Goal: Task Accomplishment & Management: Use online tool/utility

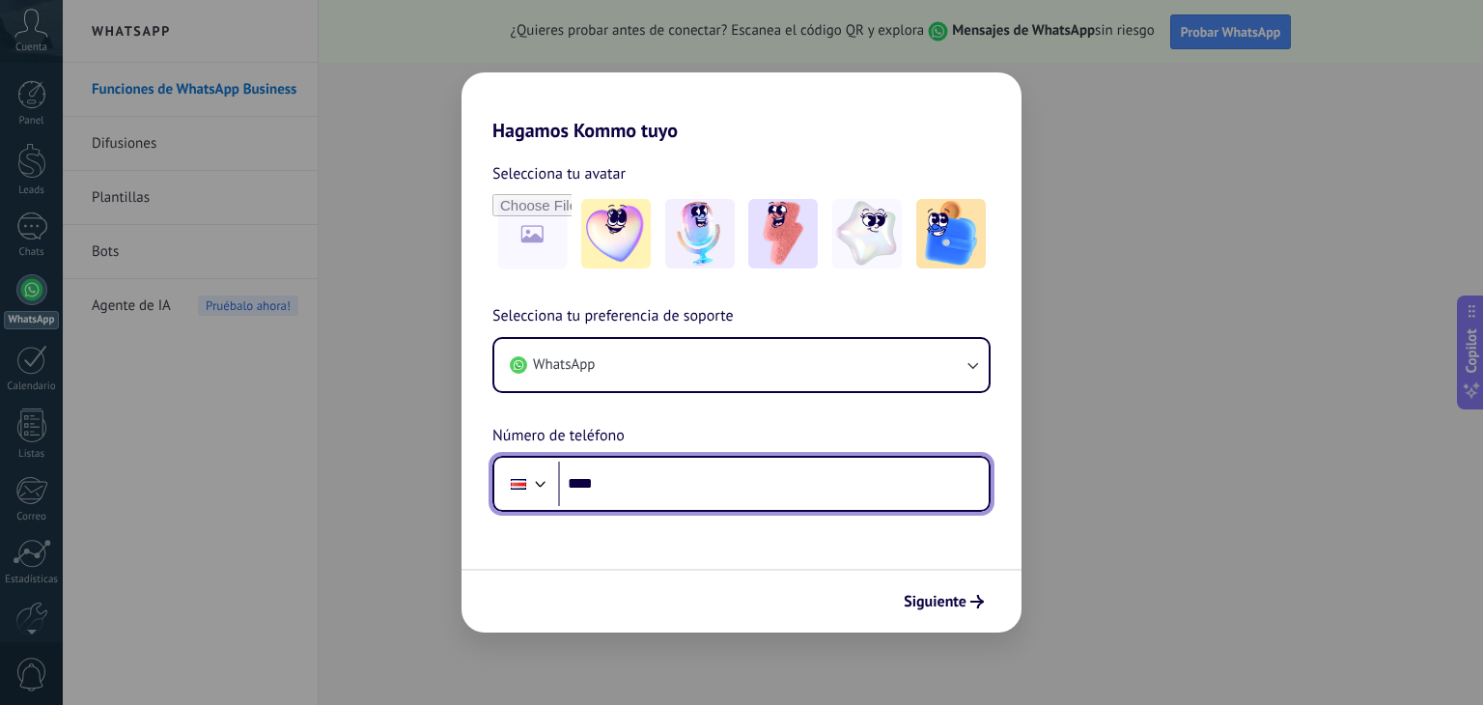
click at [631, 484] on input "****" at bounding box center [773, 484] width 431 height 44
click at [761, 463] on input "********" at bounding box center [773, 484] width 431 height 44
type input "**********"
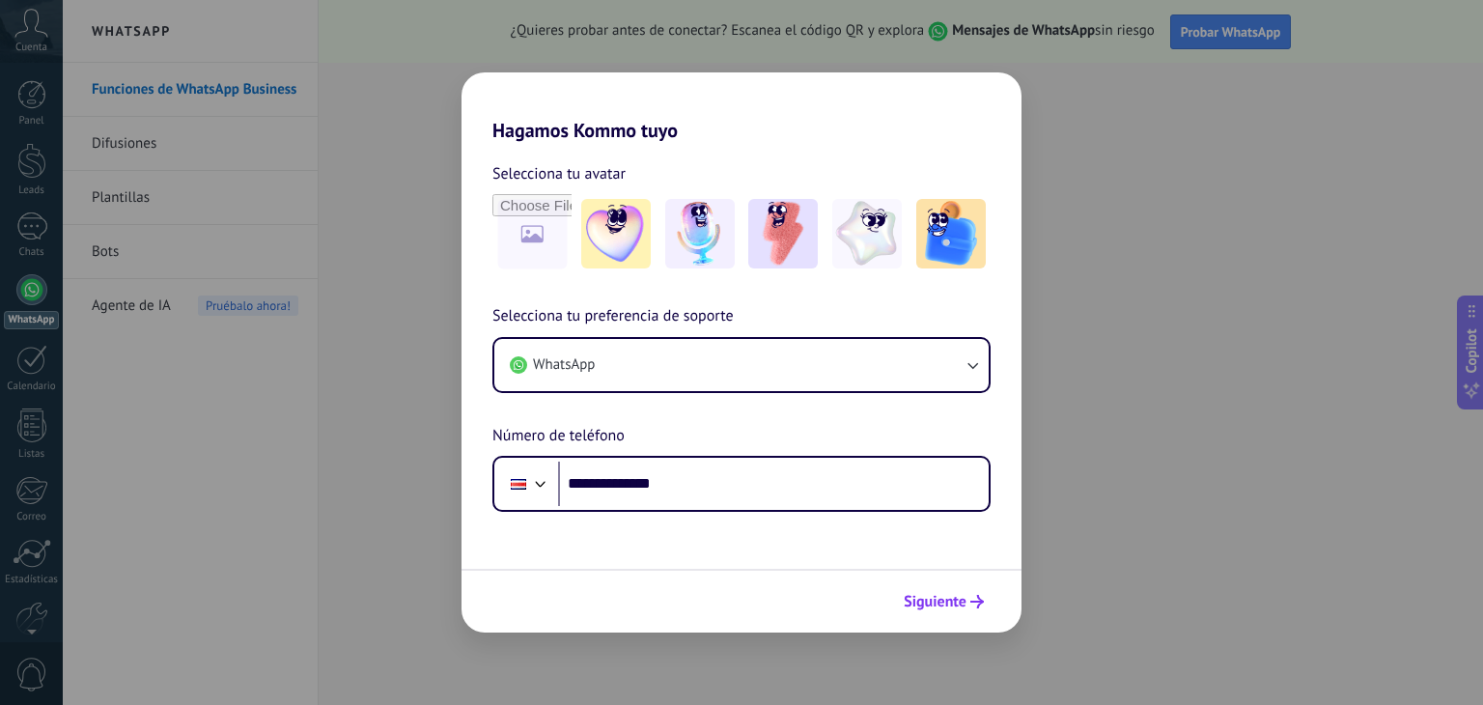
click at [953, 603] on span "Siguiente" at bounding box center [935, 602] width 63 height 14
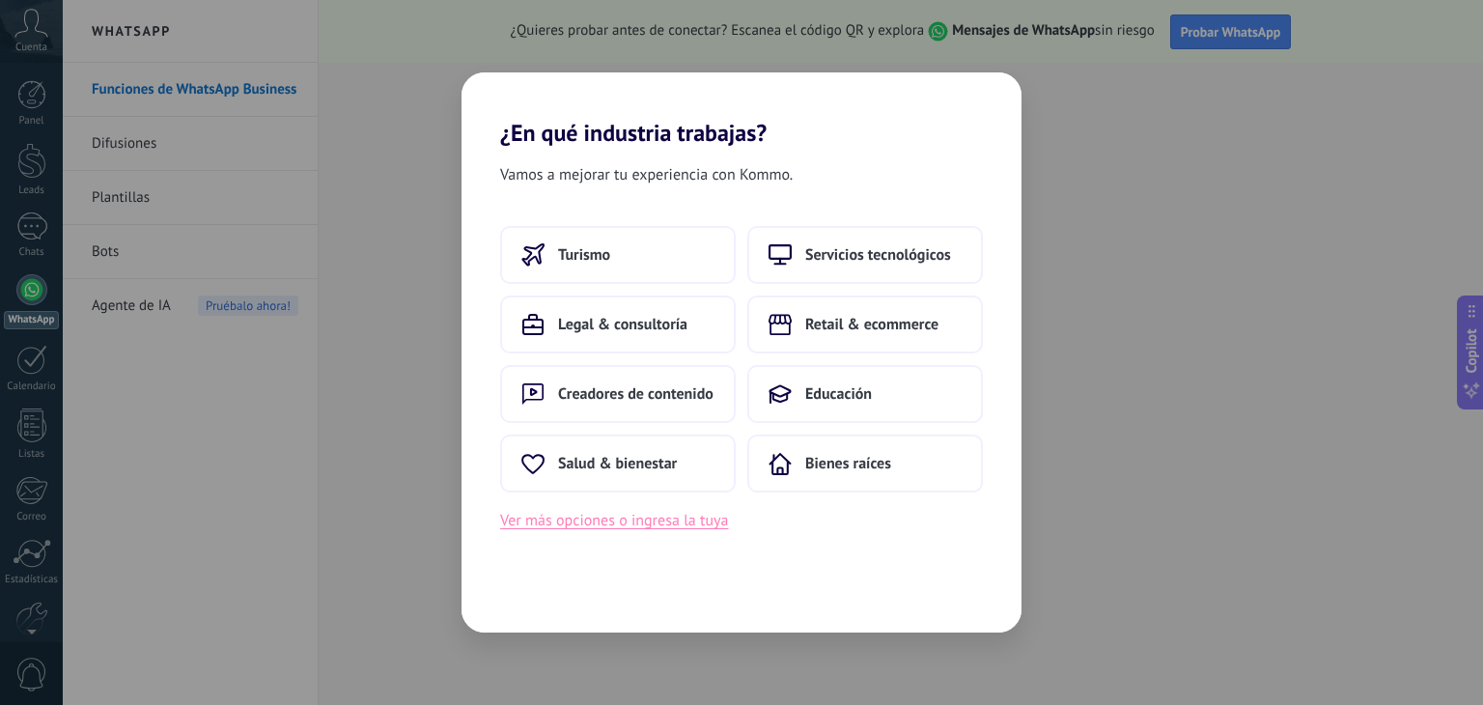
click at [712, 523] on button "Ver más opciones o ingresa la tuya" at bounding box center [614, 520] width 228 height 25
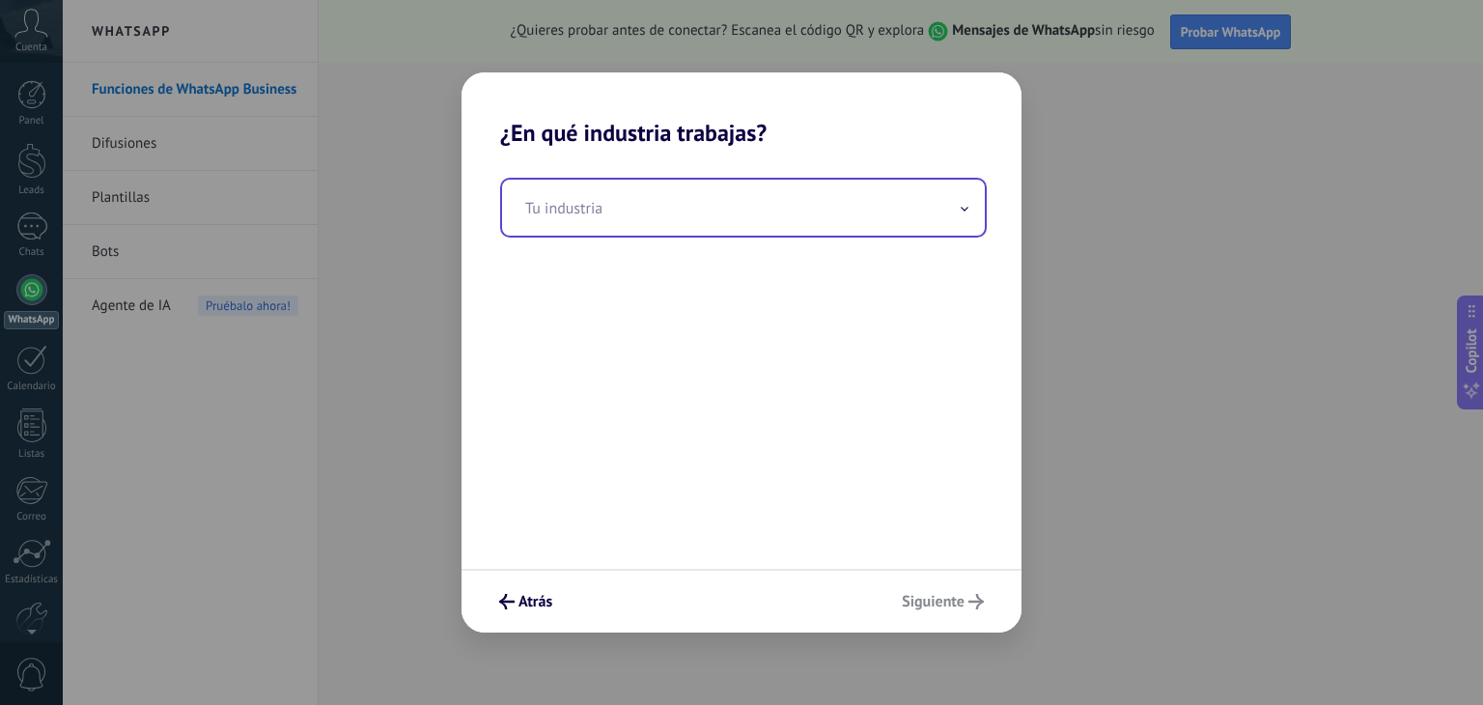
click at [734, 216] on input "text" at bounding box center [743, 208] width 483 height 56
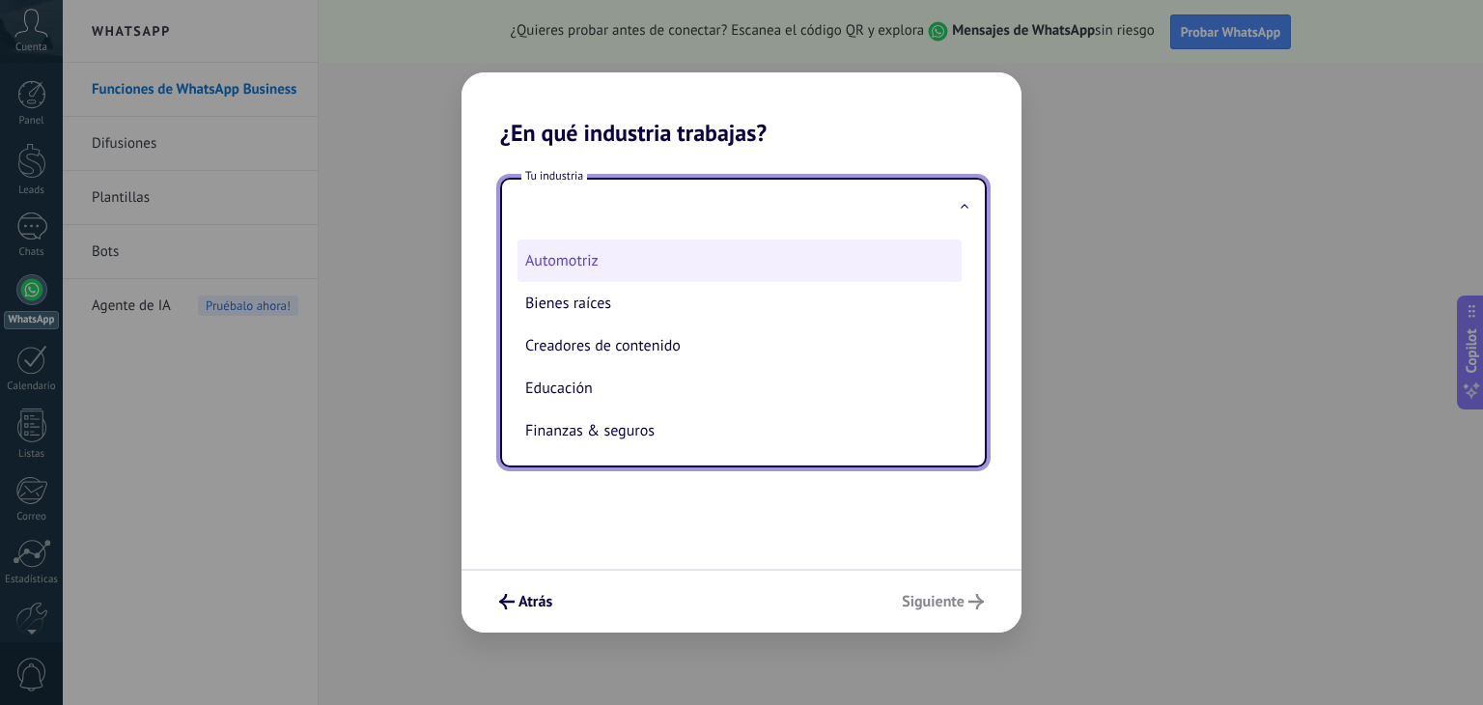
click at [708, 264] on li "Automotriz" at bounding box center [740, 260] width 444 height 42
type input "**********"
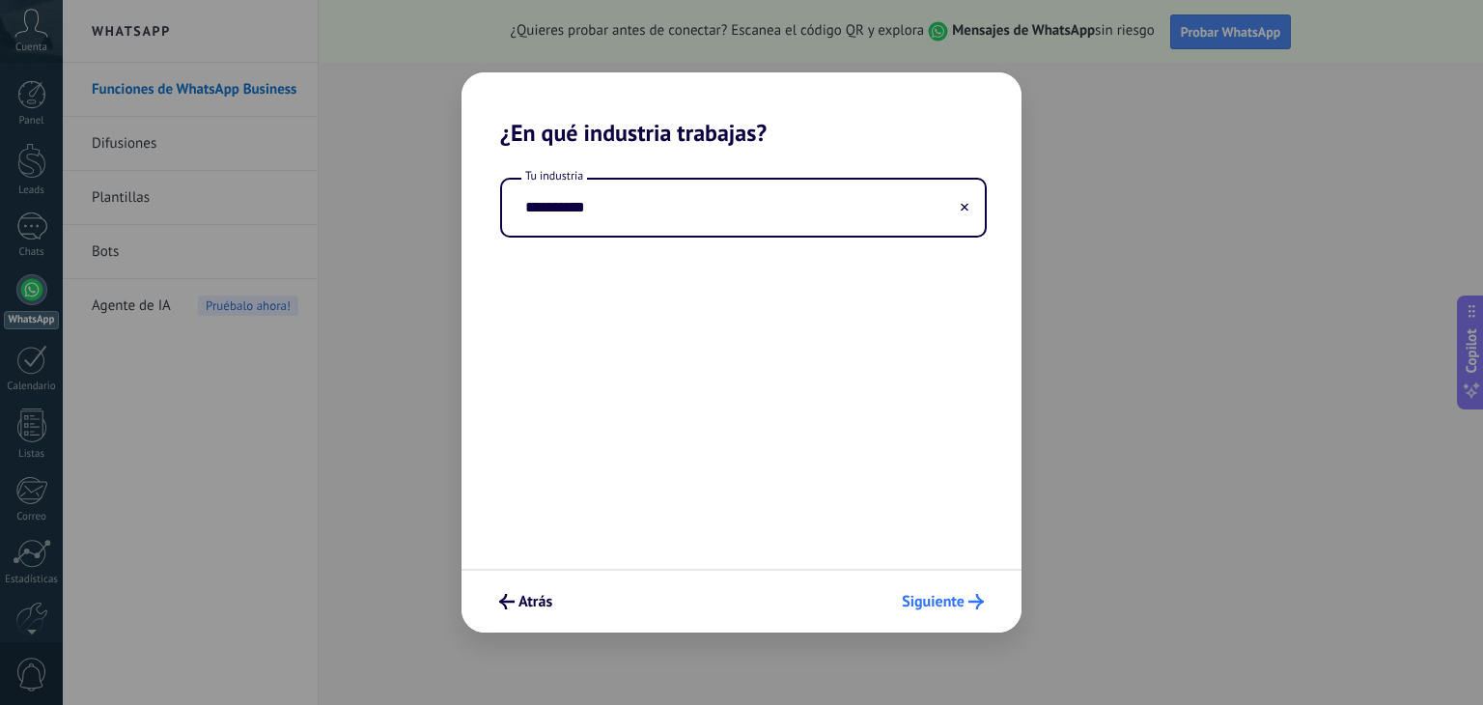
click at [940, 602] on span "Siguiente" at bounding box center [933, 602] width 63 height 14
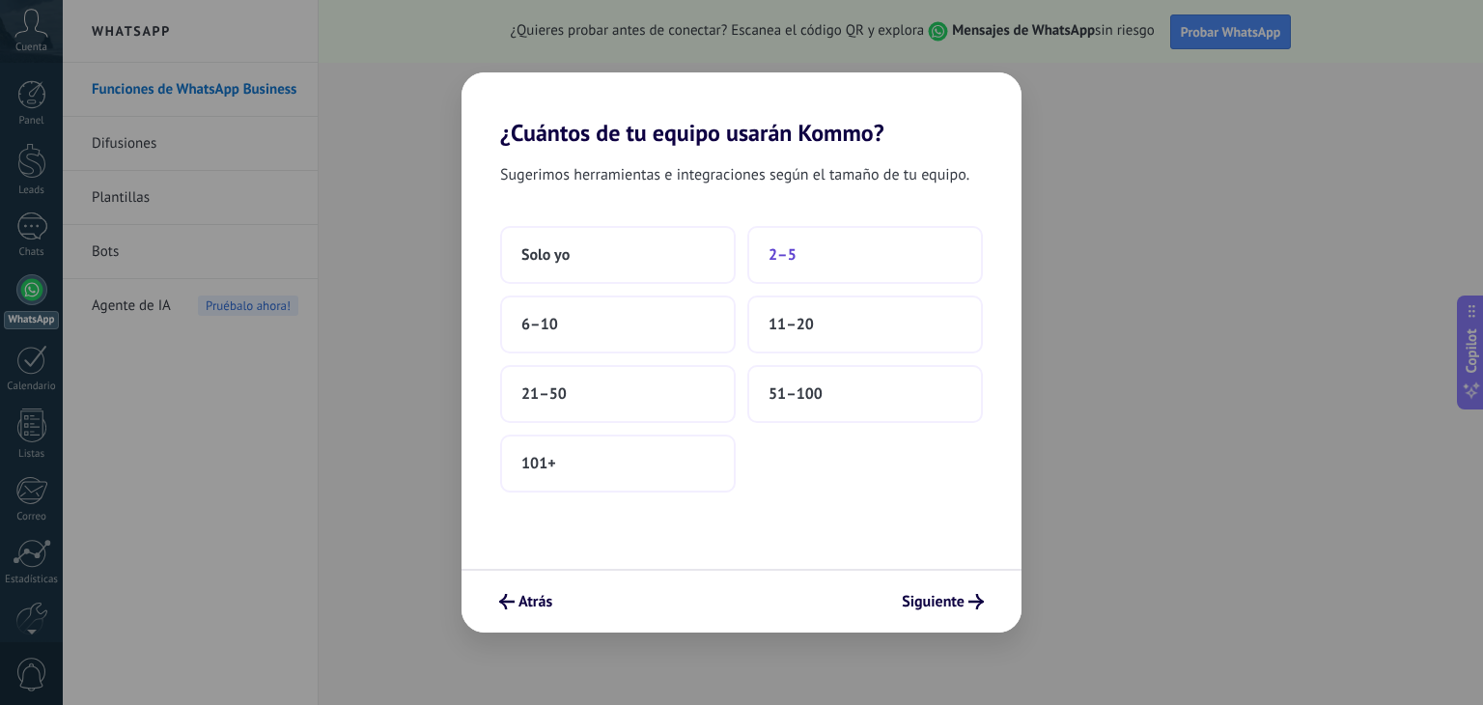
click at [772, 261] on span "2–5" at bounding box center [783, 254] width 28 height 19
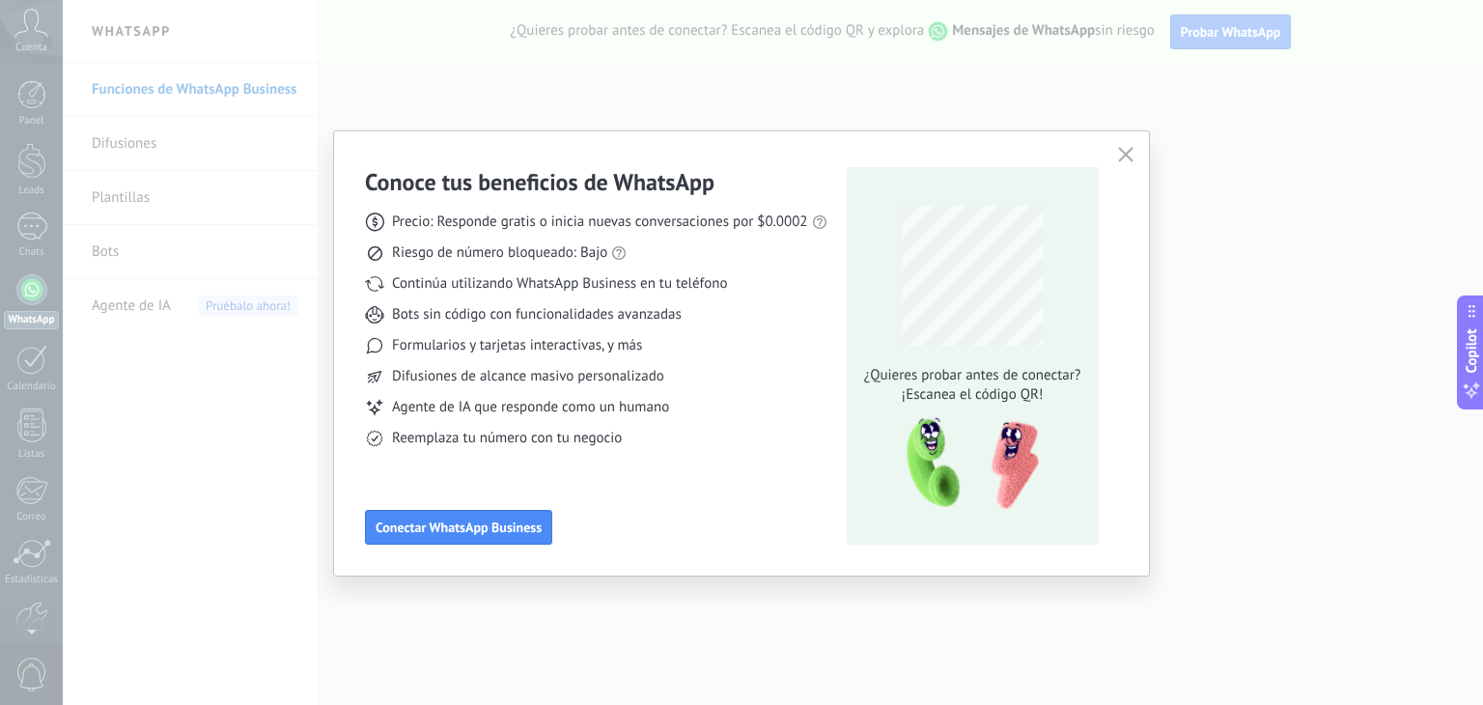
click at [1363, 206] on div "Conoce tus beneficios de WhatsApp Precio: Responde gratis o inicia nuevas conve…" at bounding box center [741, 352] width 1483 height 705
click at [517, 522] on span "Conectar WhatsApp Business" at bounding box center [459, 527] width 166 height 14
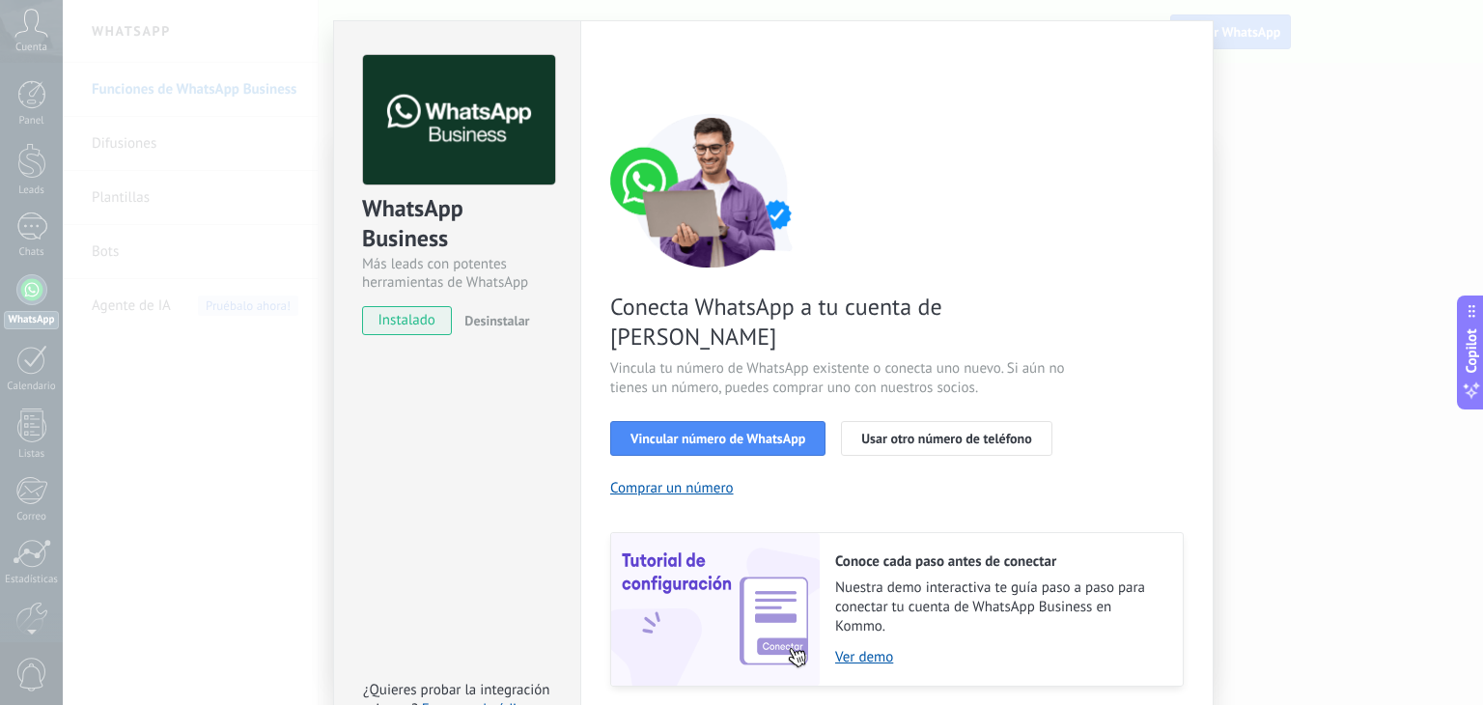
scroll to position [83, 0]
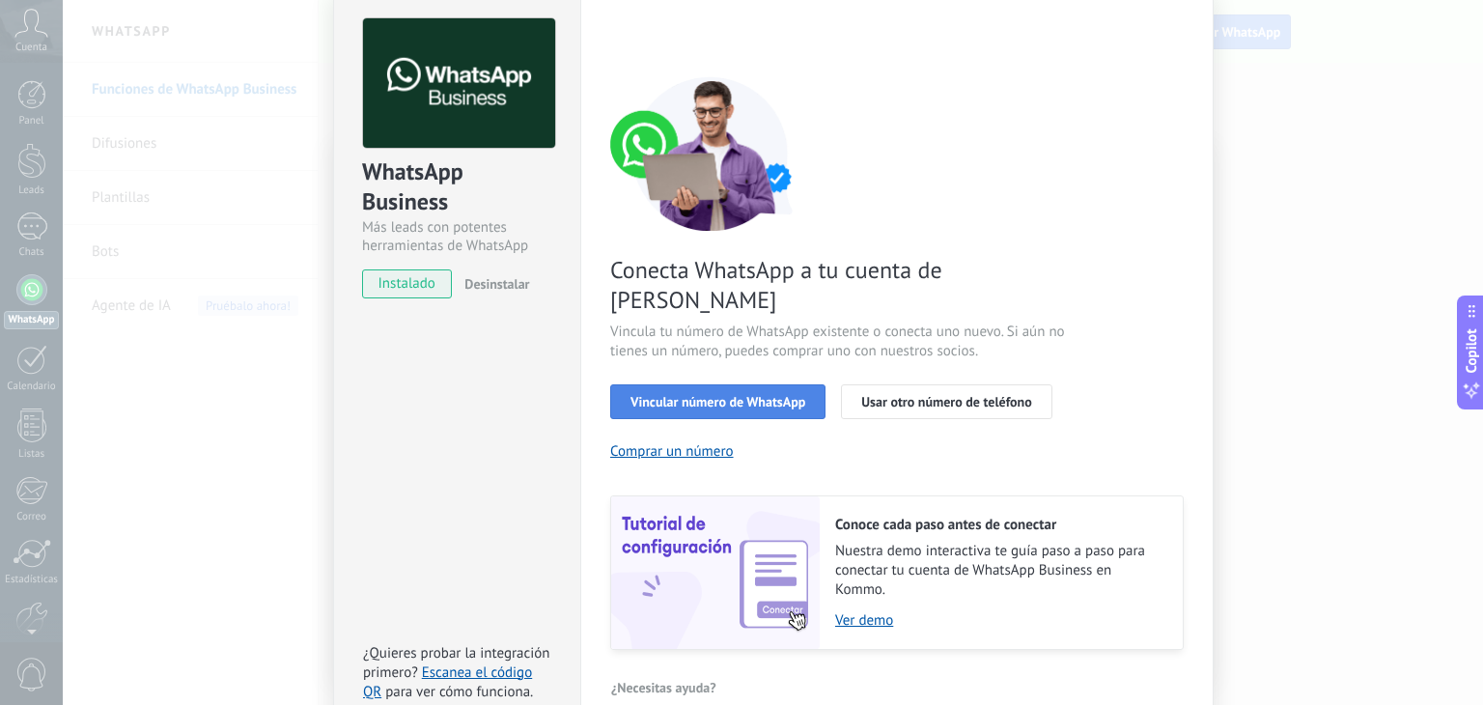
click at [714, 395] on span "Vincular número de WhatsApp" at bounding box center [717, 402] width 175 height 14
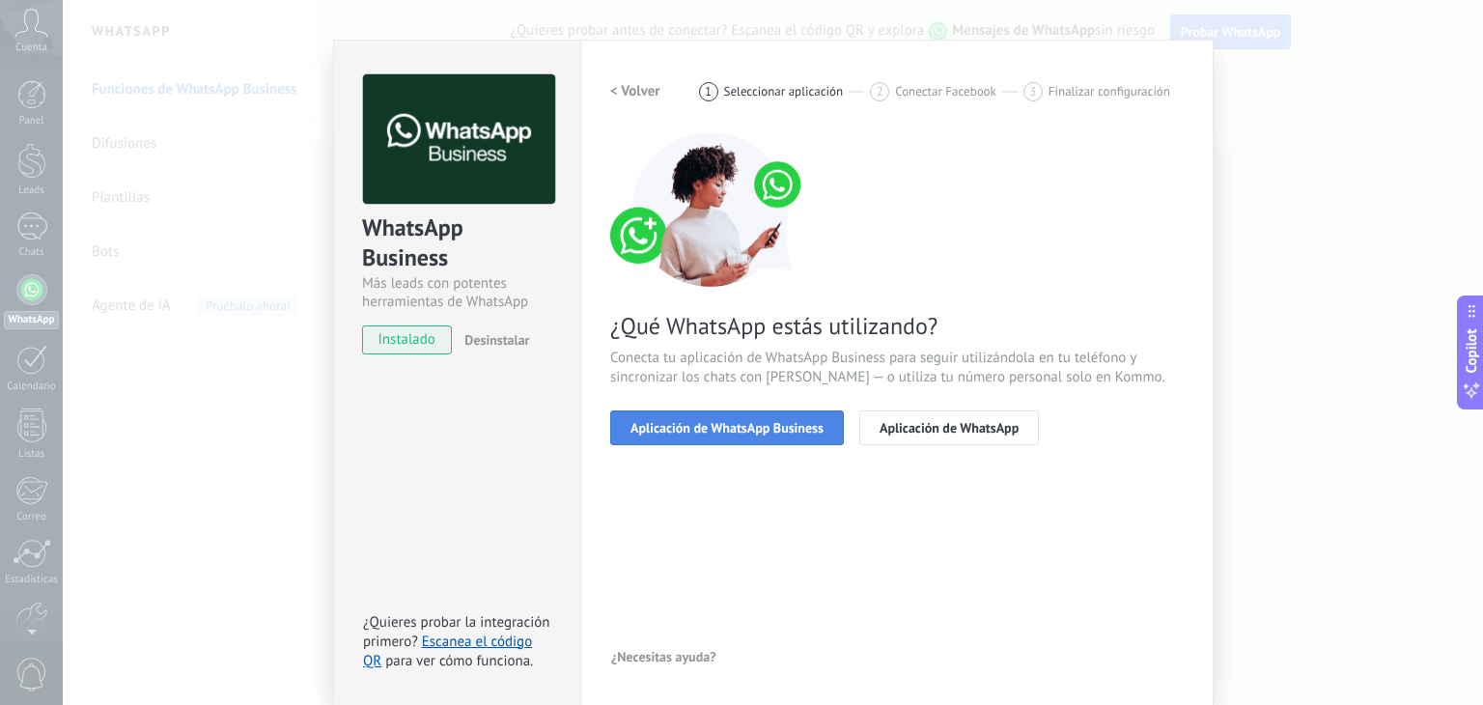
click at [767, 421] on span "Aplicación de WhatsApp Business" at bounding box center [726, 428] width 193 height 14
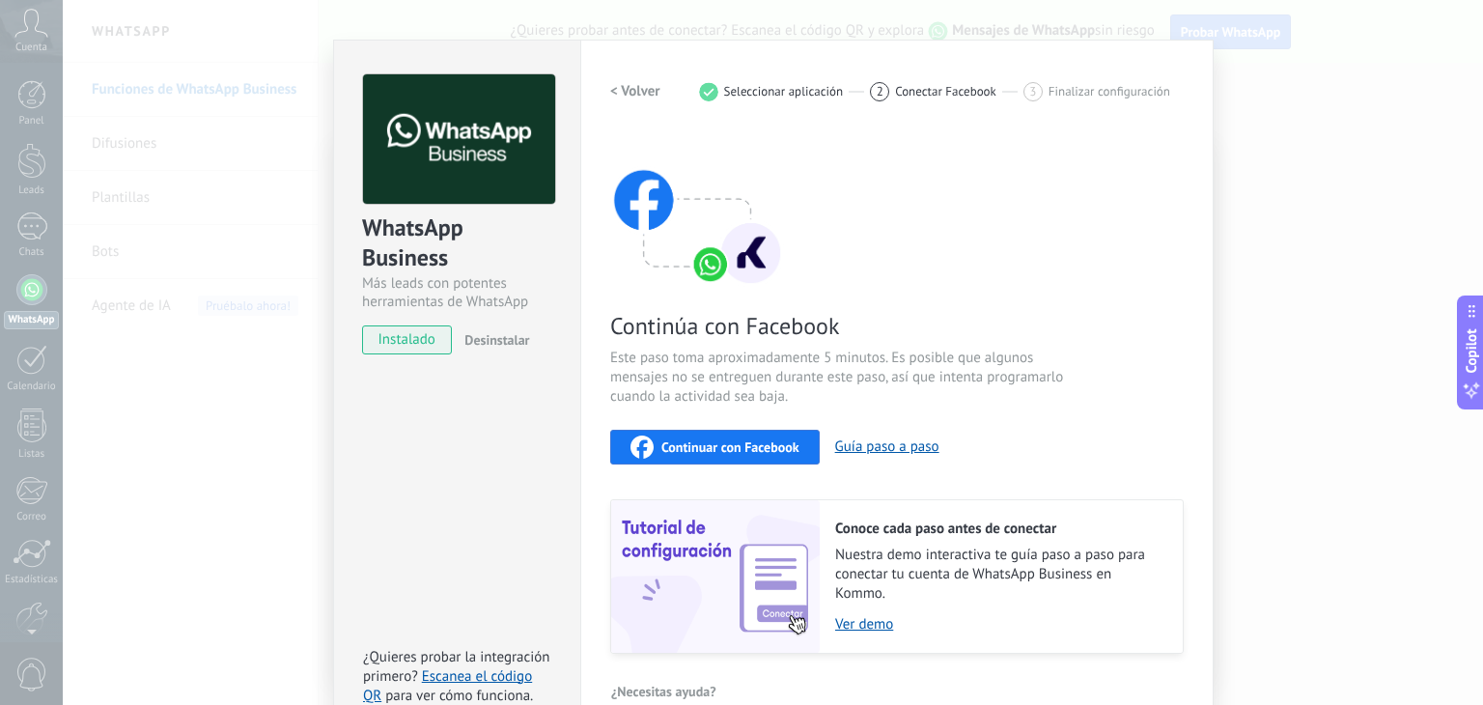
scroll to position [61, 0]
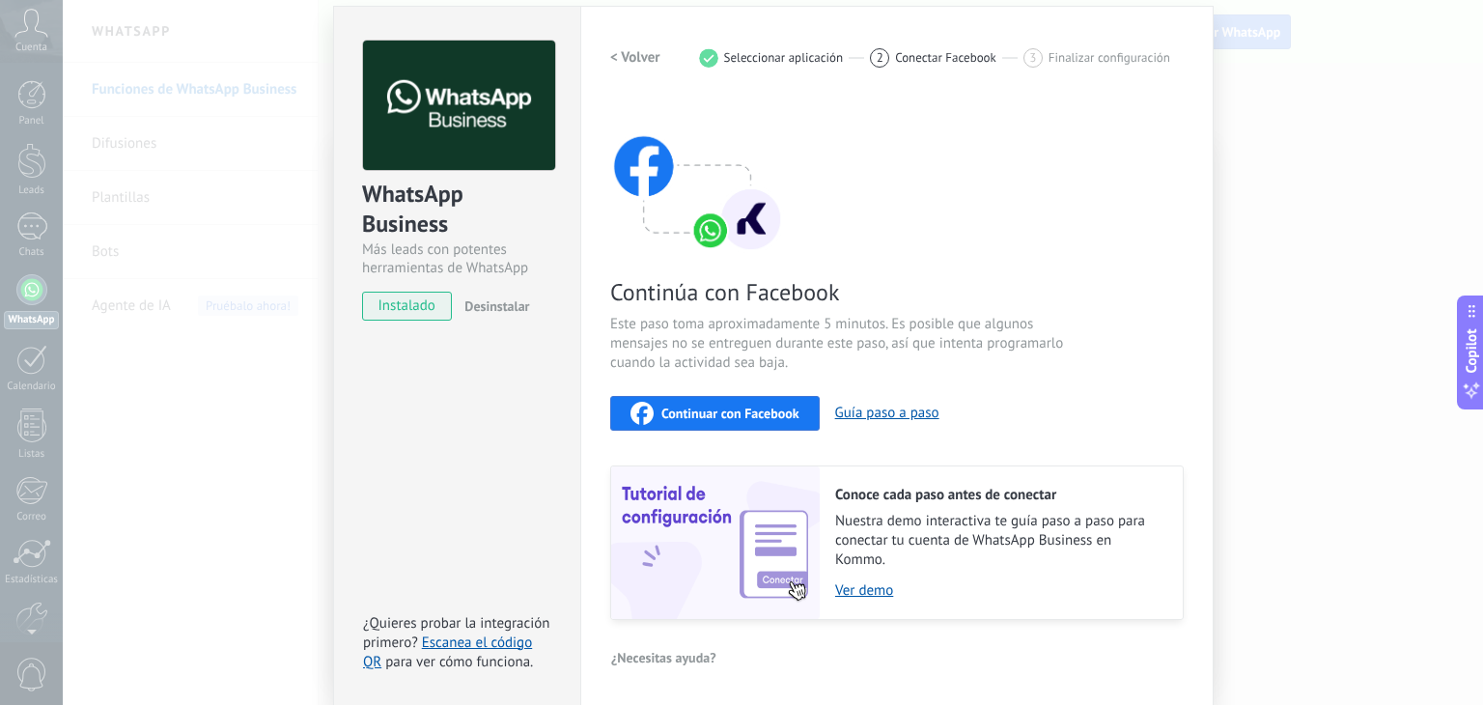
click at [1349, 192] on div "WhatsApp Business Más leads con potentes herramientas de WhatsApp instalado Des…" at bounding box center [773, 352] width 1420 height 705
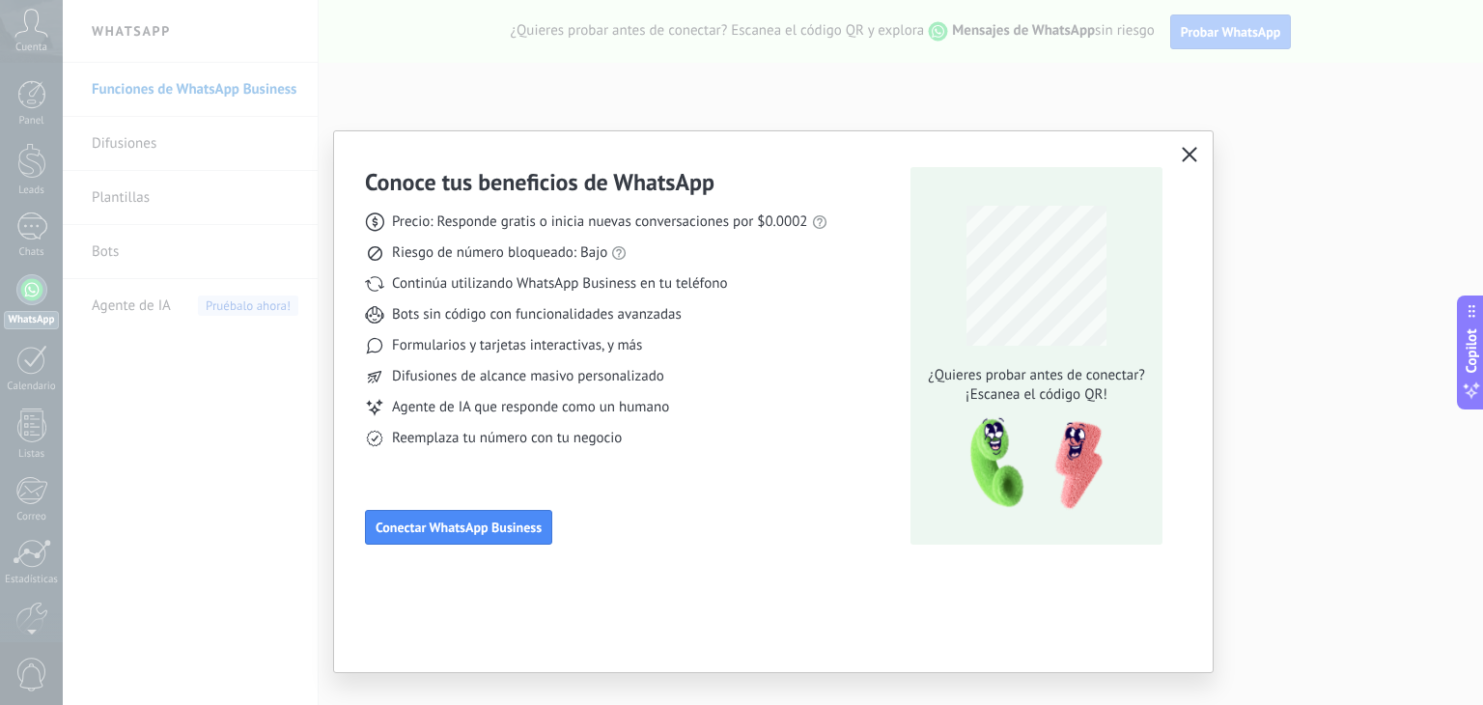
click at [1182, 154] on icon "button" at bounding box center [1189, 154] width 15 height 15
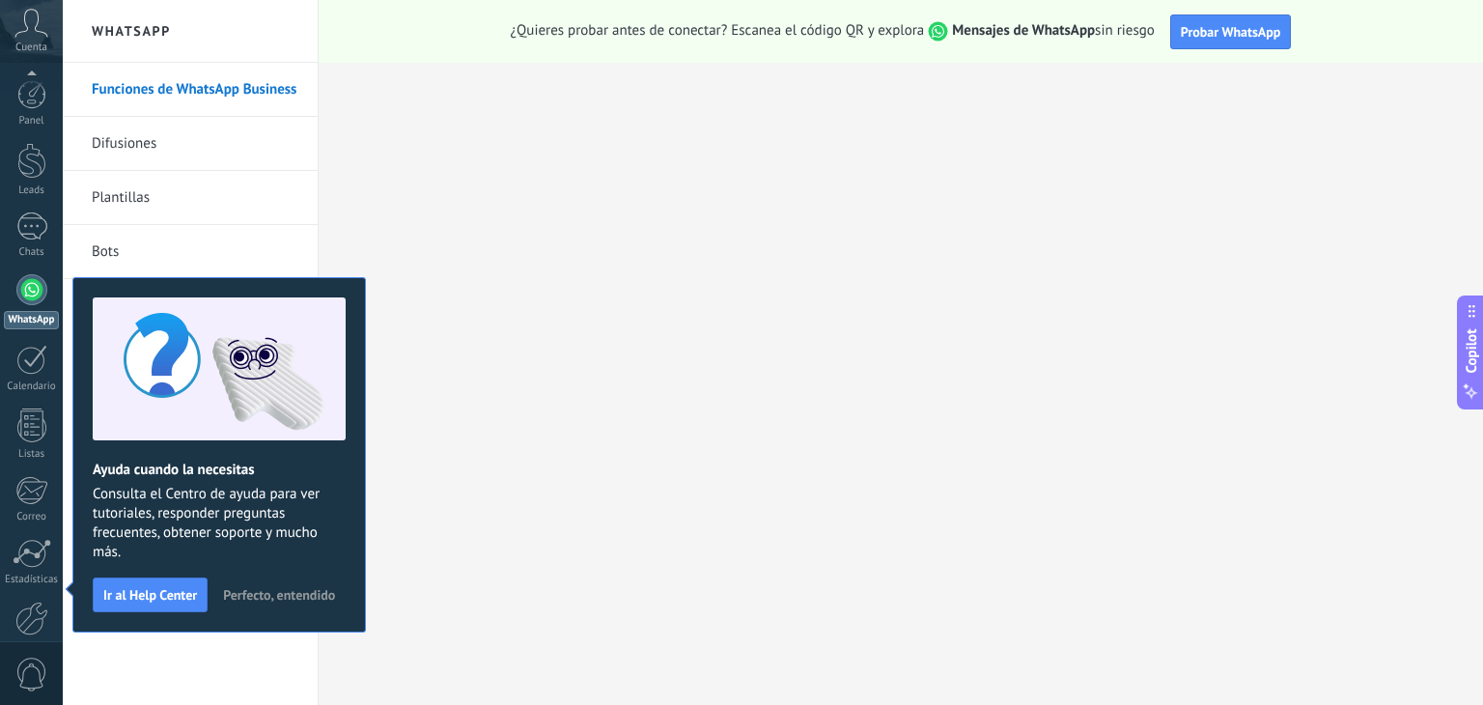
scroll to position [98, 0]
click at [264, 86] on link "Funciones de WhatsApp Business" at bounding box center [195, 90] width 207 height 54
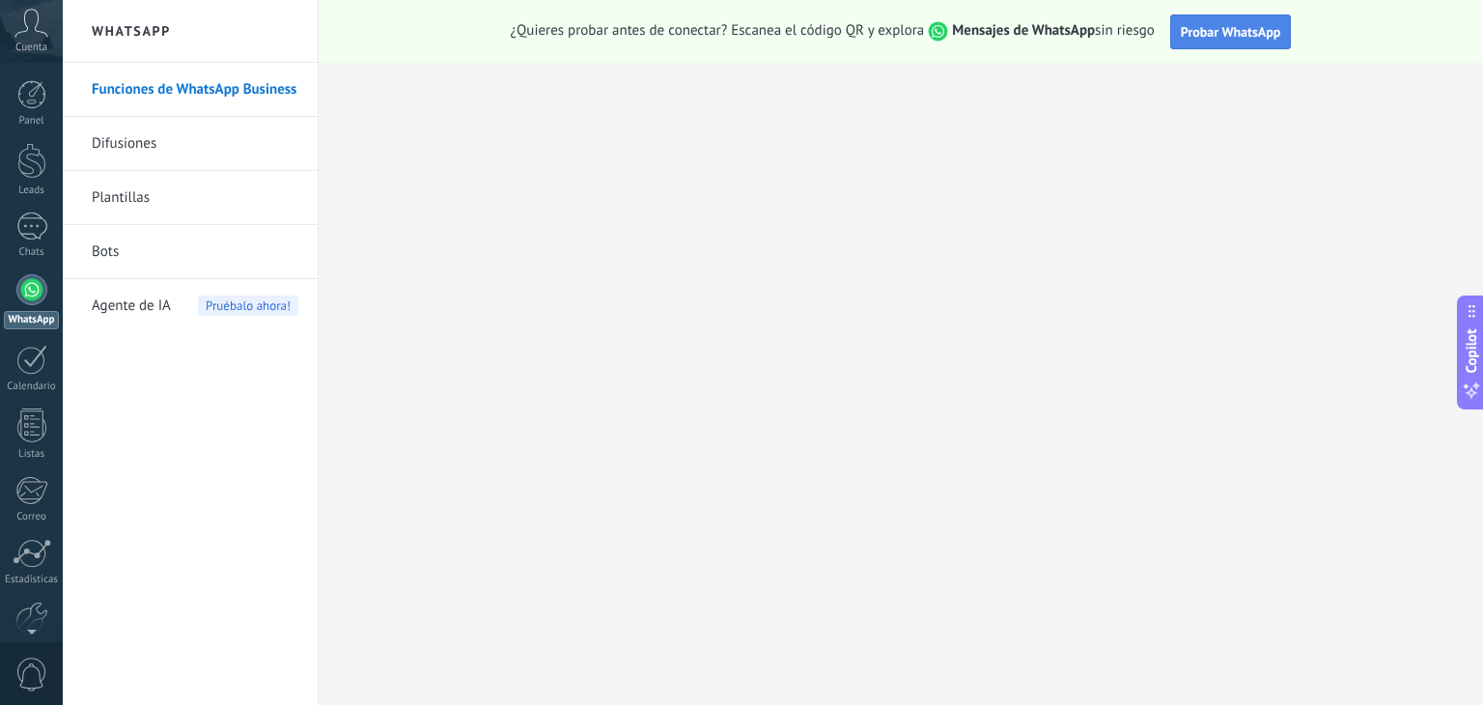
click at [1204, 36] on span "Probar WhatsApp" at bounding box center [1231, 31] width 100 height 17
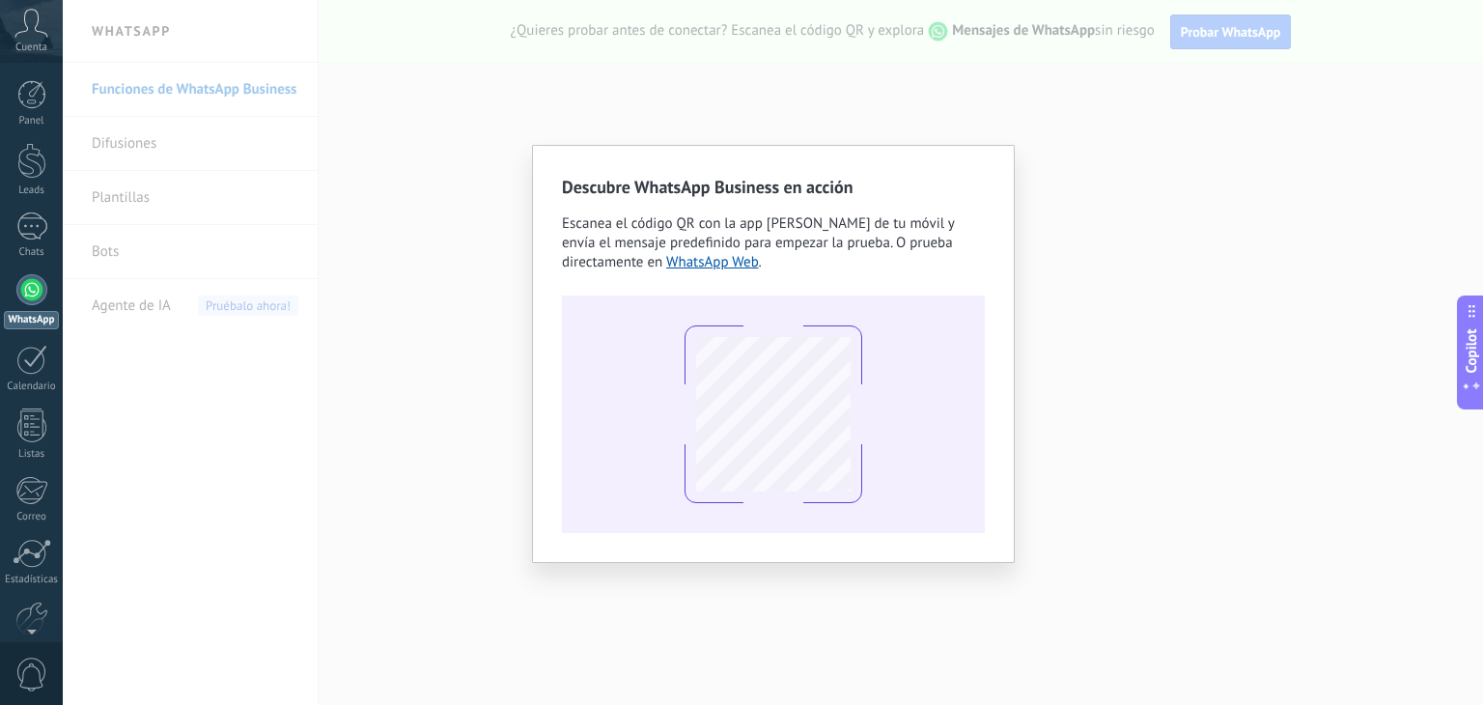
click at [1232, 178] on div "Descubre WhatsApp Business en acción Escanea el código QR con la app [PERSON_NA…" at bounding box center [773, 352] width 1420 height 705
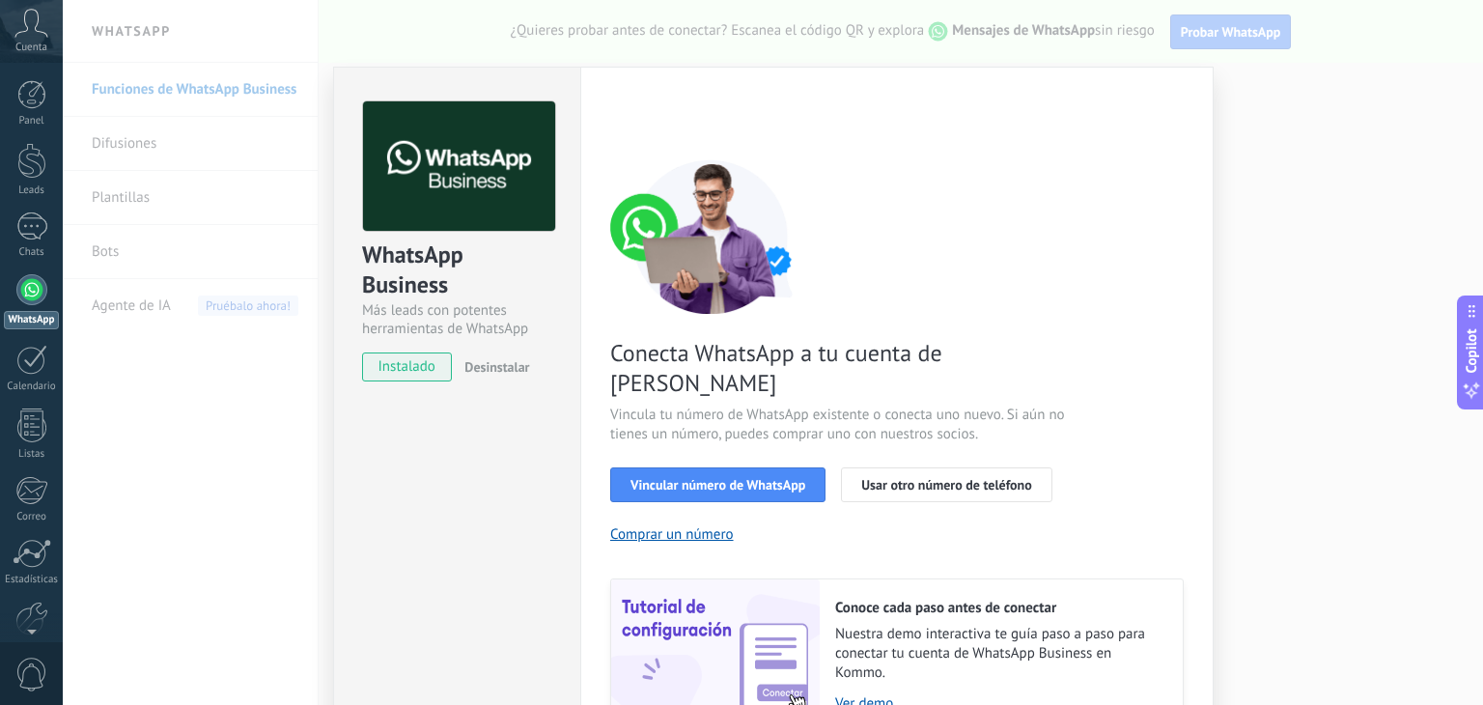
click at [424, 368] on span "instalado" at bounding box center [407, 366] width 88 height 29
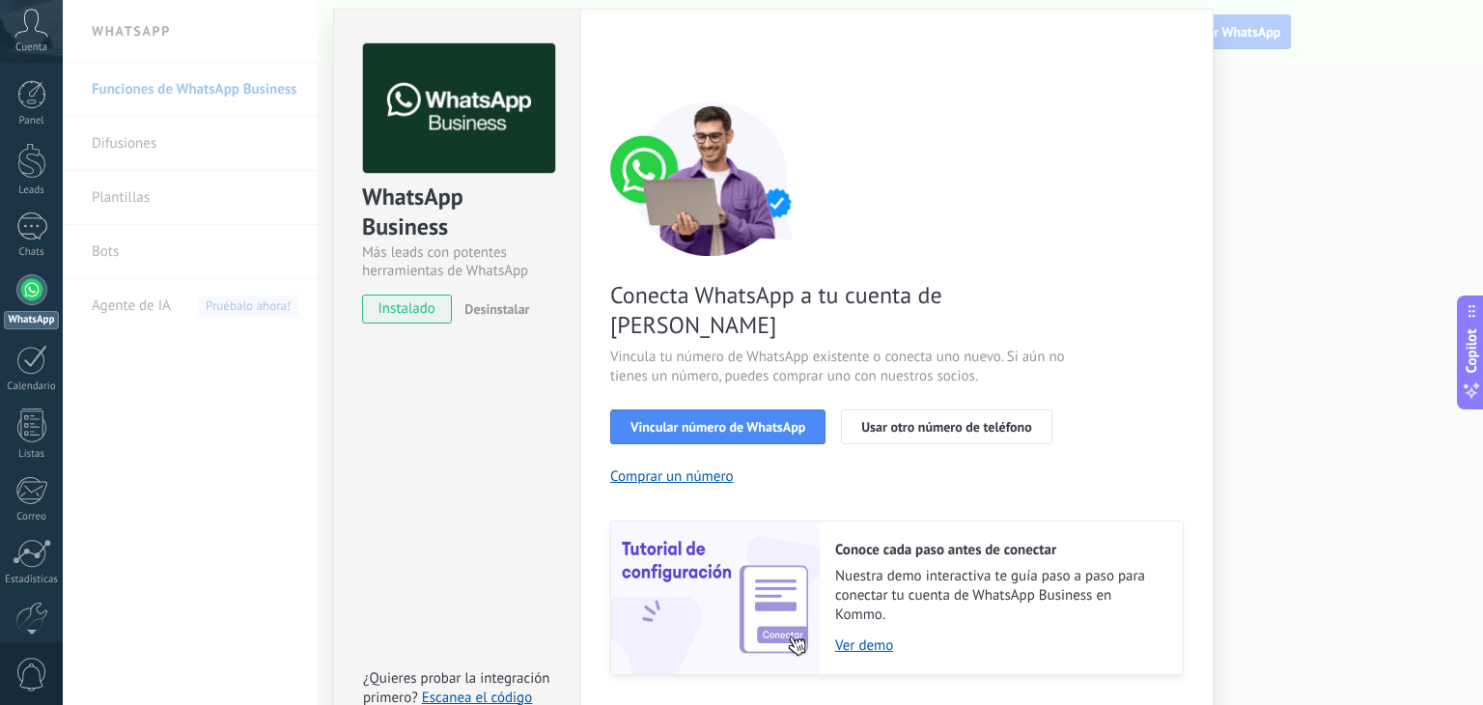
scroll to position [83, 0]
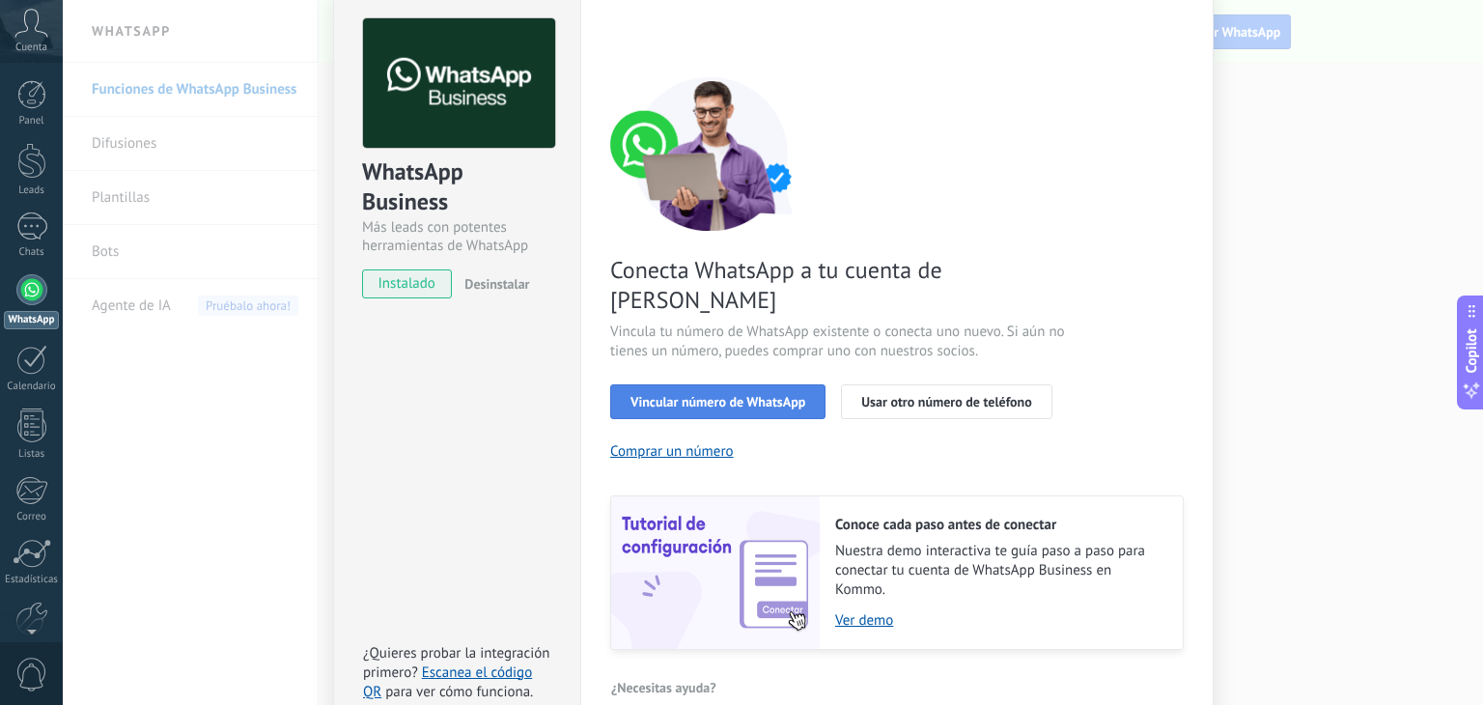
click at [729, 395] on span "Vincular número de WhatsApp" at bounding box center [717, 402] width 175 height 14
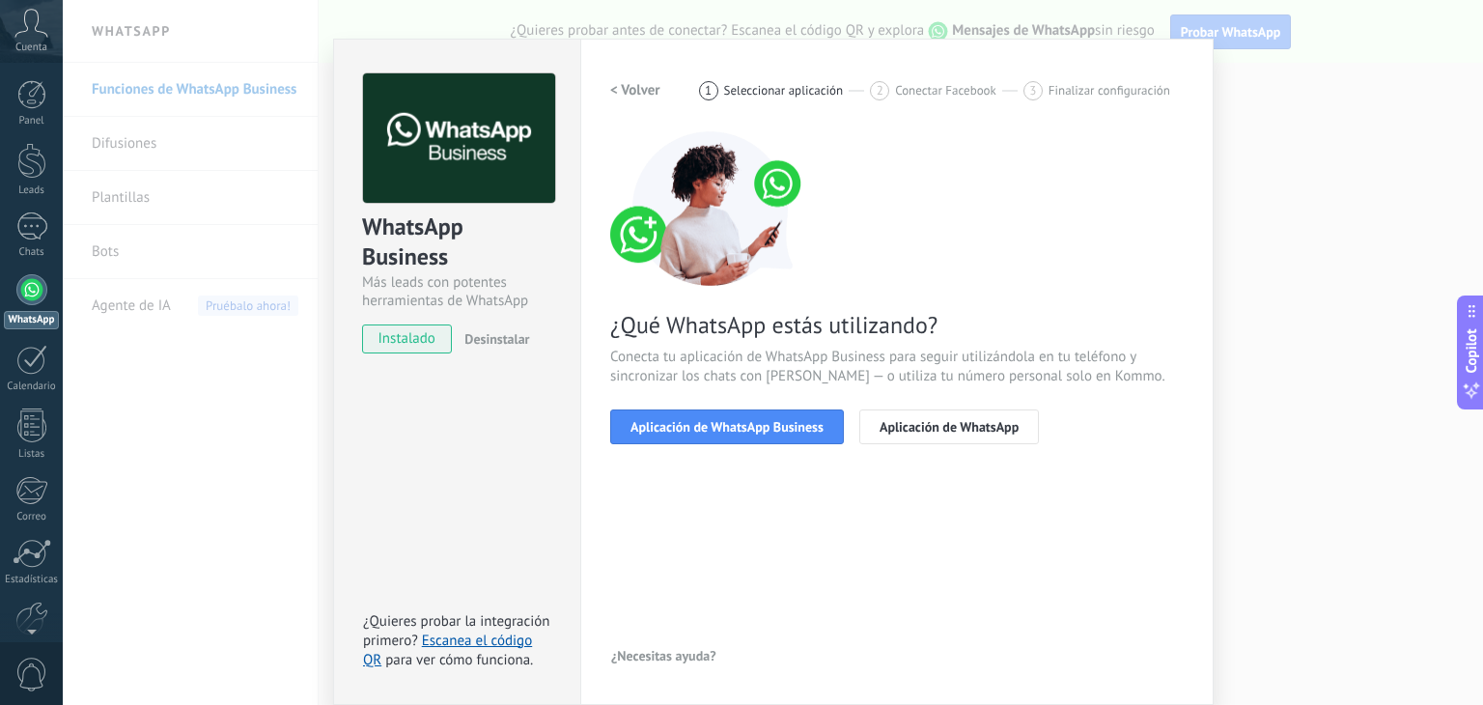
scroll to position [27, 0]
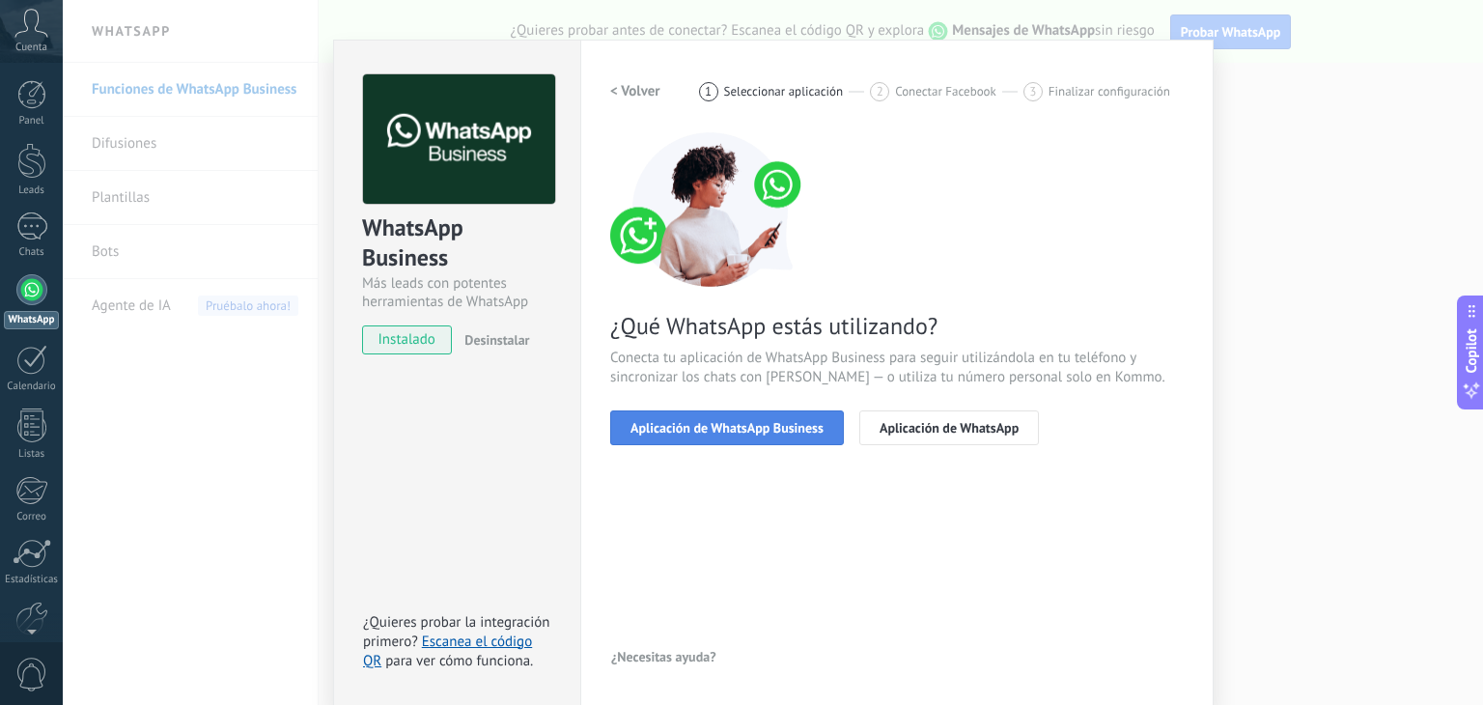
click at [737, 436] on button "Aplicación de WhatsApp Business" at bounding box center [727, 427] width 234 height 35
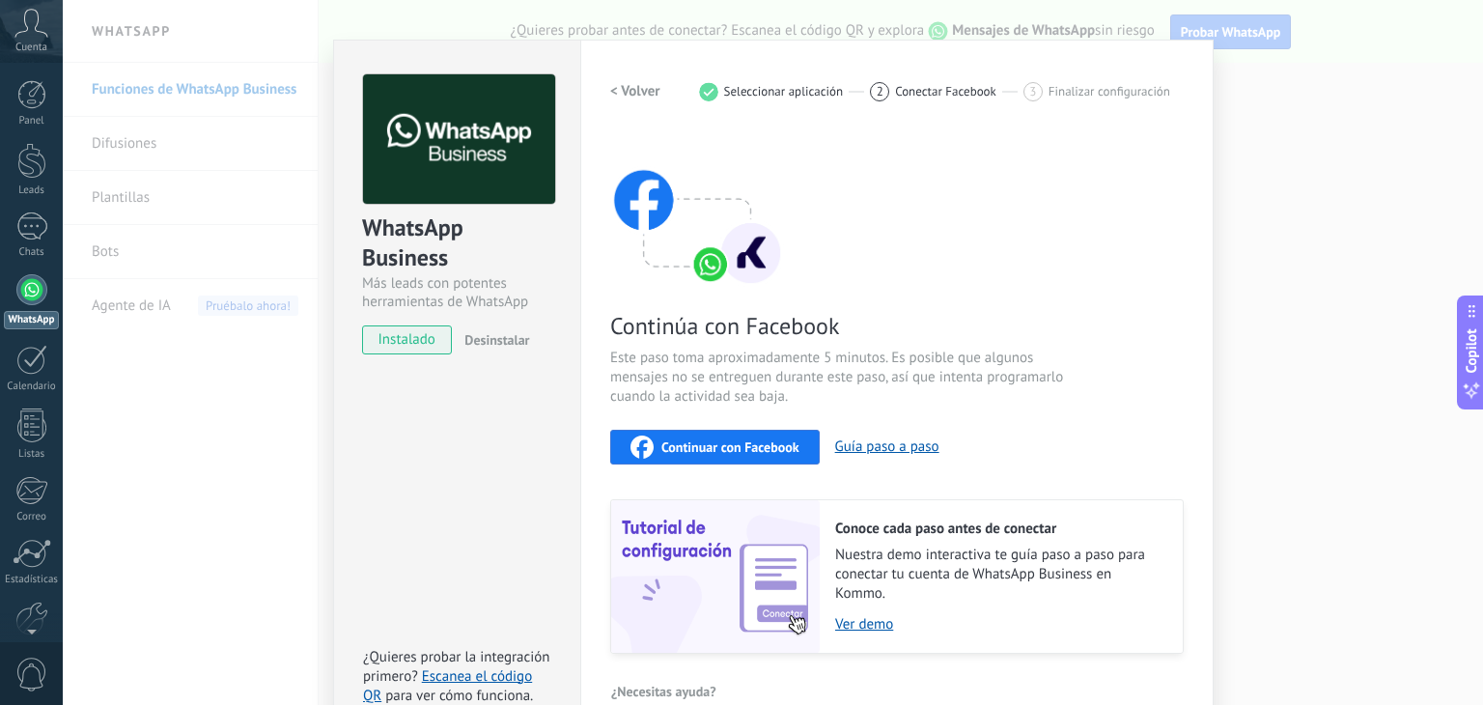
scroll to position [61, 0]
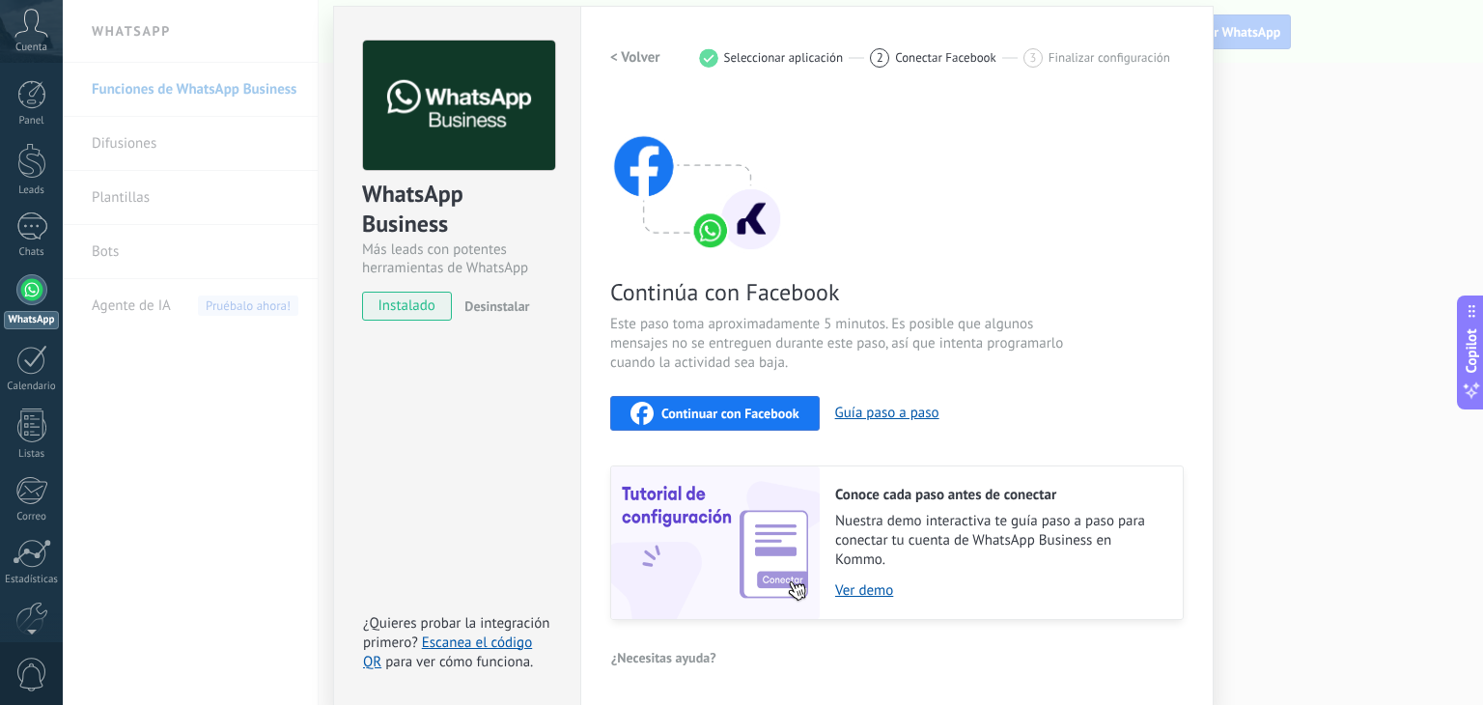
click at [775, 406] on span "Continuar con Facebook" at bounding box center [730, 413] width 138 height 14
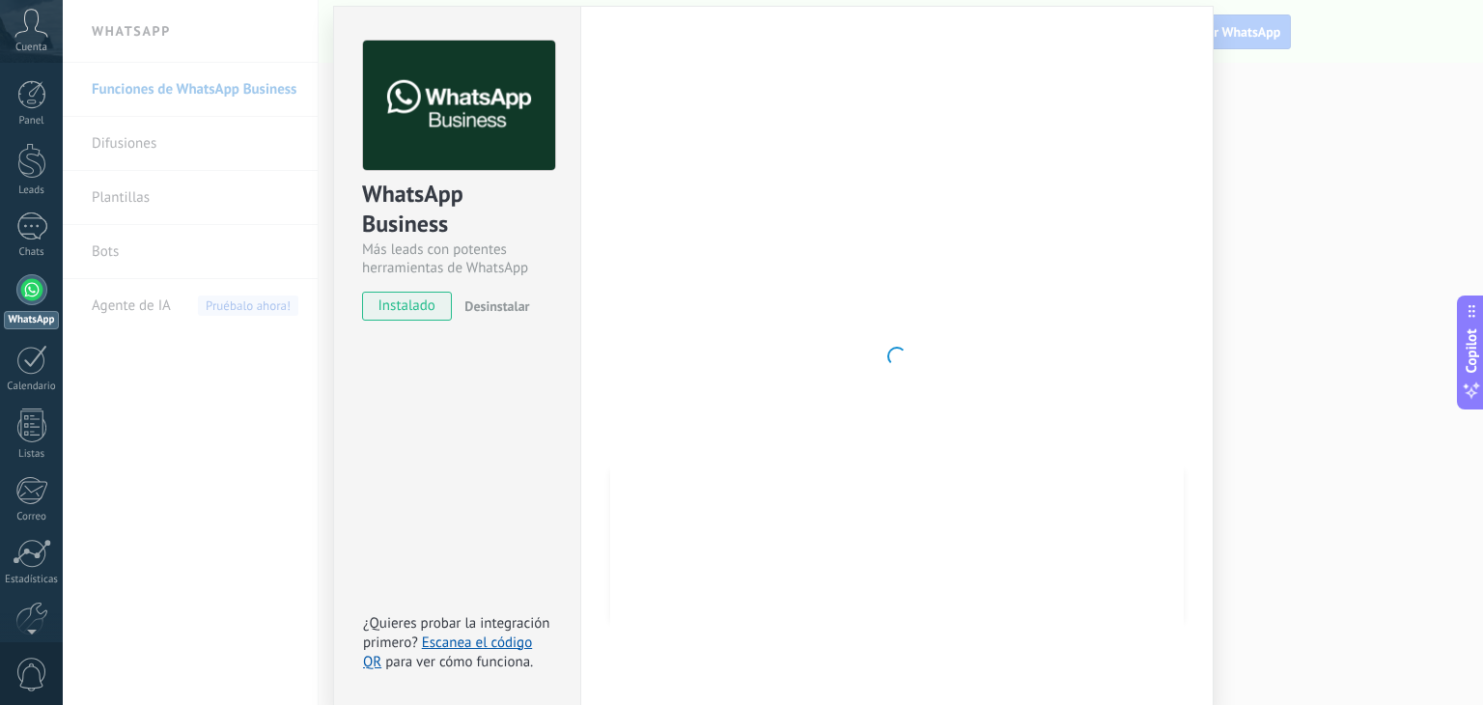
click at [30, 300] on div at bounding box center [31, 289] width 31 height 31
click at [397, 306] on span "instalado" at bounding box center [407, 306] width 88 height 29
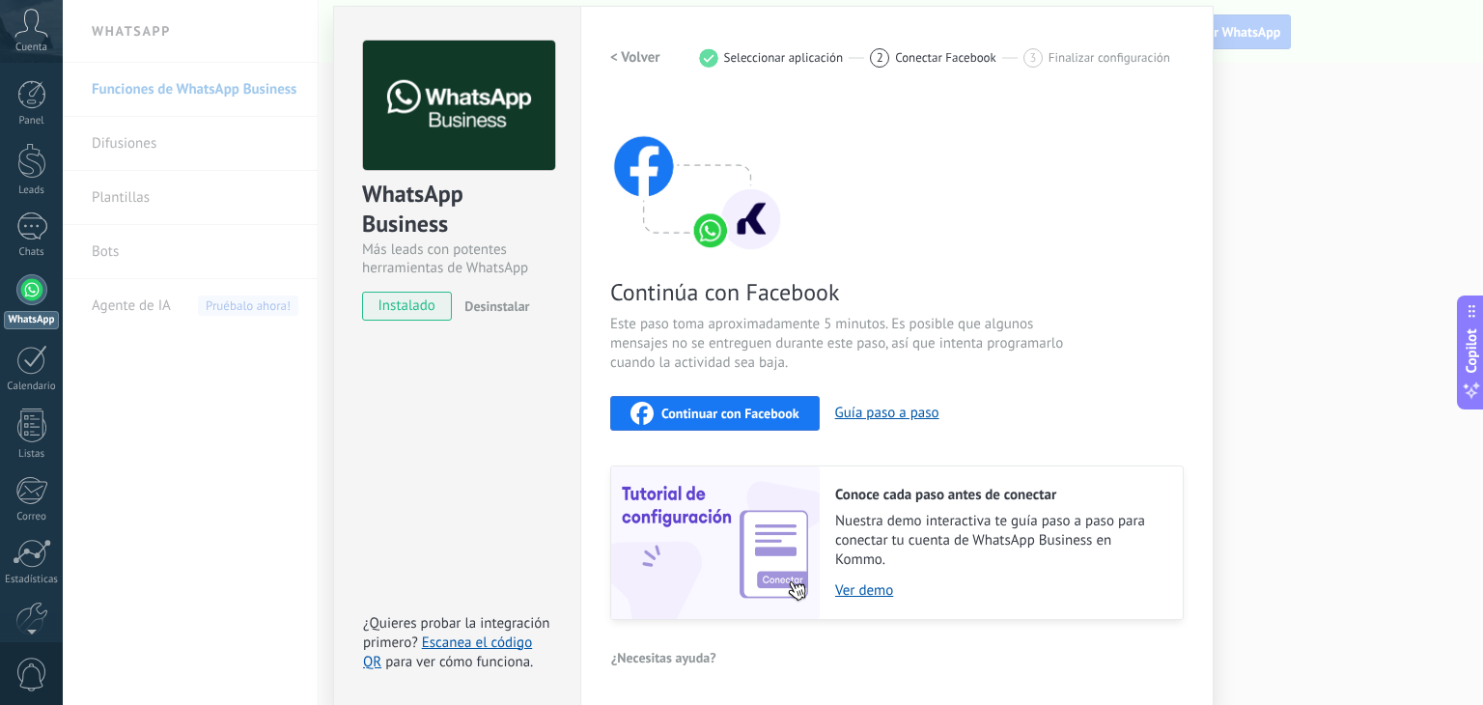
click at [410, 304] on span "instalado" at bounding box center [407, 306] width 88 height 29
click at [894, 409] on button "Guía paso a paso" at bounding box center [887, 413] width 104 height 18
